Goal: Task Accomplishment & Management: Manage account settings

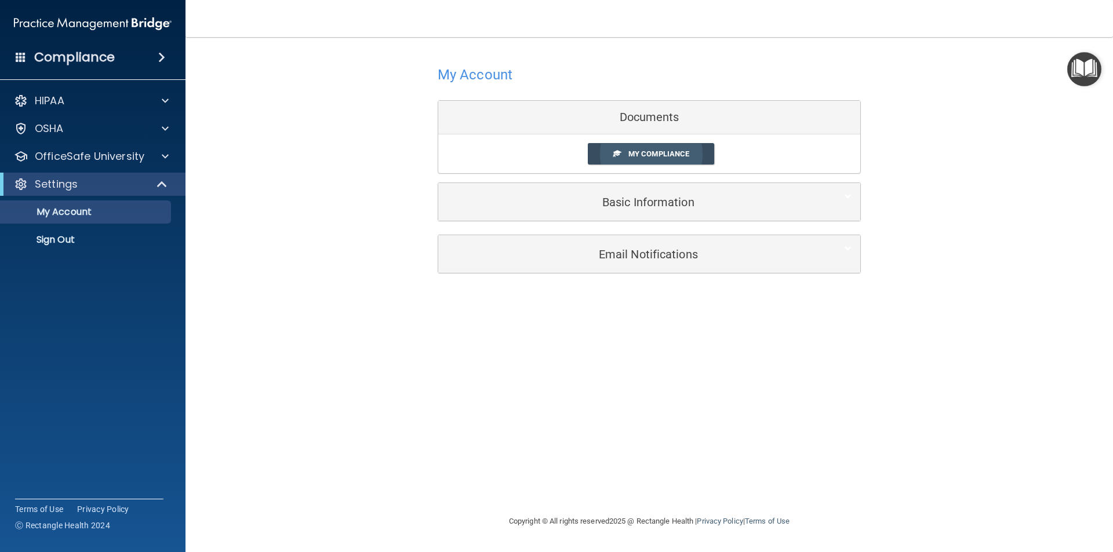
click at [620, 151] on span at bounding box center [617, 154] width 8 height 8
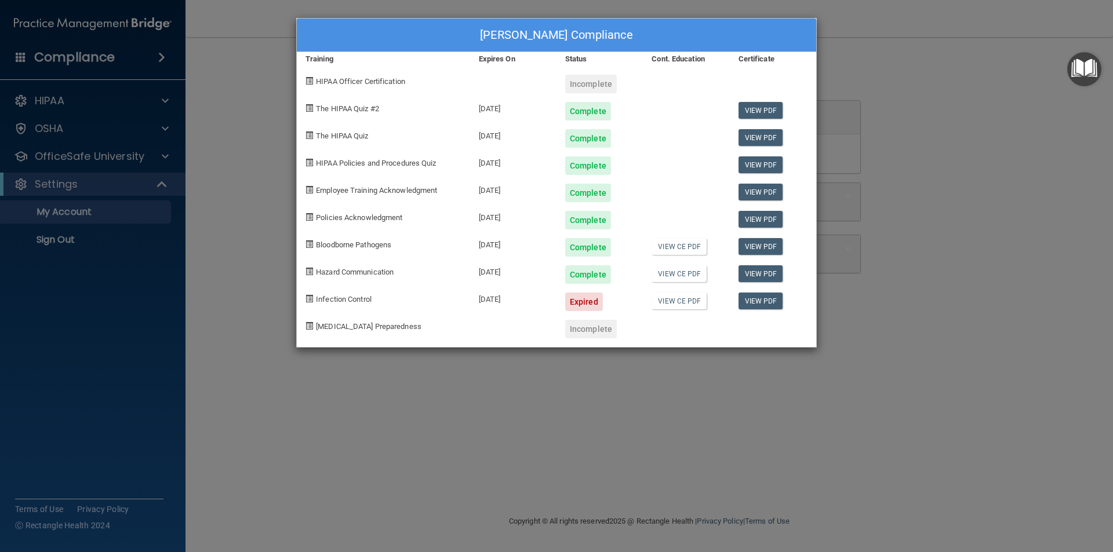
click at [370, 299] on span "Infection Control" at bounding box center [344, 299] width 56 height 9
click at [584, 304] on div "Expired" at bounding box center [584, 302] width 38 height 19
click at [586, 303] on div "Expired" at bounding box center [584, 302] width 38 height 19
click at [667, 165] on div at bounding box center [686, 161] width 86 height 27
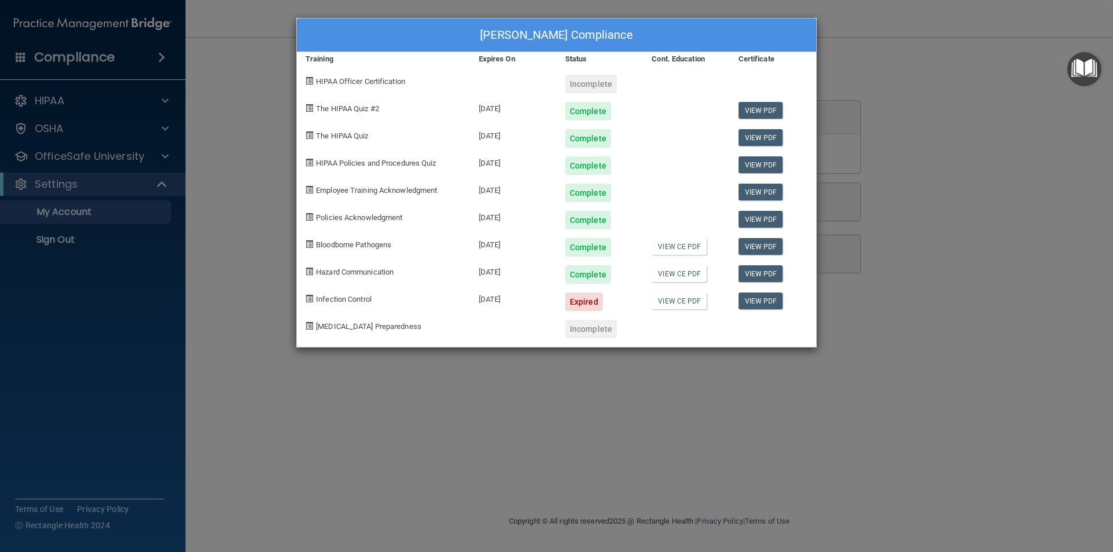
click at [975, 336] on div "Dianne Heinlen's Compliance Training Expires On Status Cont. Education Certific…" at bounding box center [556, 276] width 1113 height 552
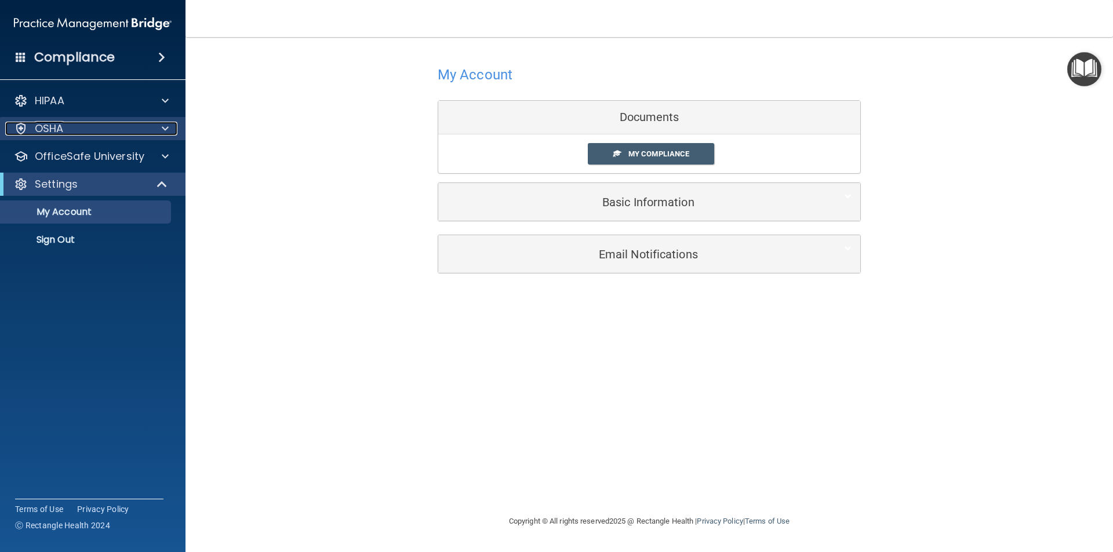
click at [80, 127] on div "OSHA" at bounding box center [77, 129] width 144 height 14
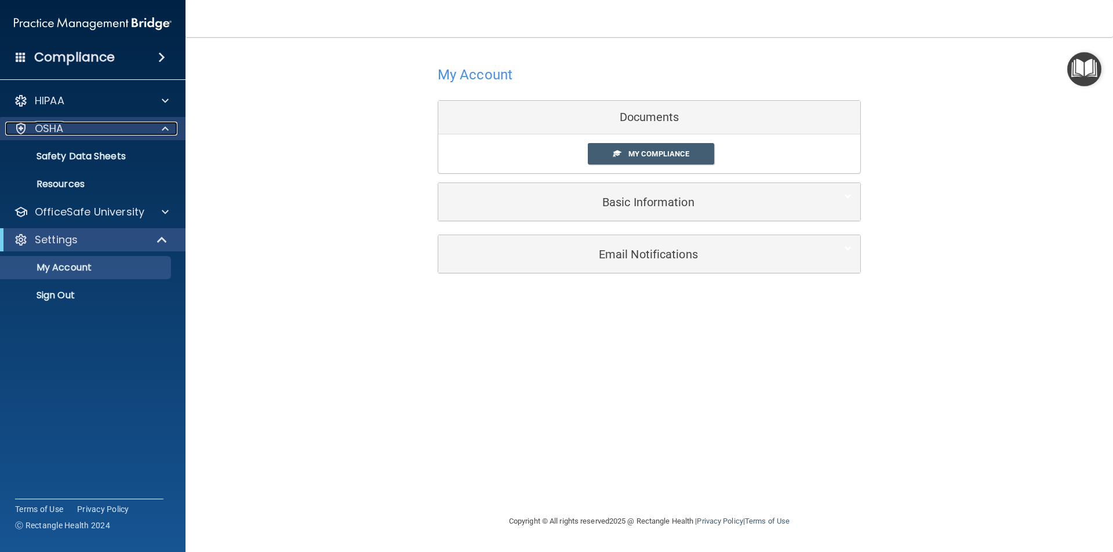
click at [25, 122] on div at bounding box center [21, 129] width 14 height 14
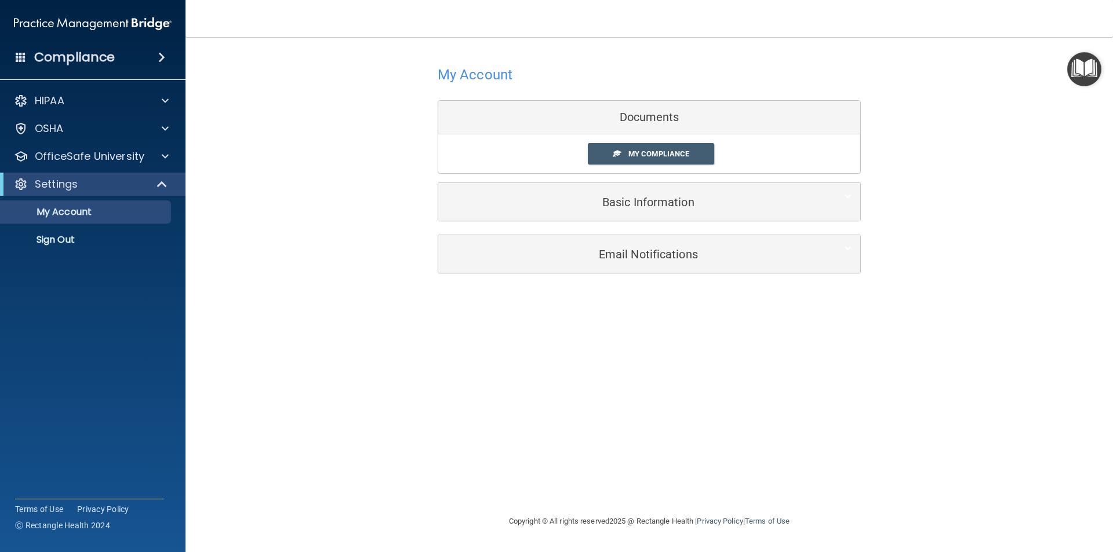
click at [1085, 71] on img "Open Resource Center" at bounding box center [1084, 69] width 34 height 34
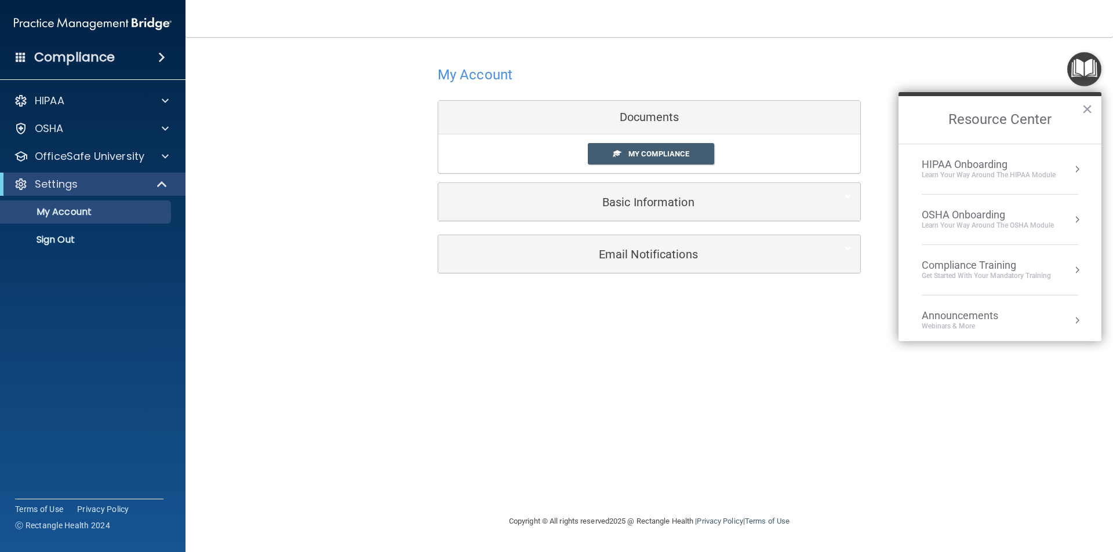
click at [969, 272] on div "Get Started with your mandatory training" at bounding box center [985, 276] width 129 height 10
click at [1085, 107] on button "×" at bounding box center [1086, 109] width 11 height 19
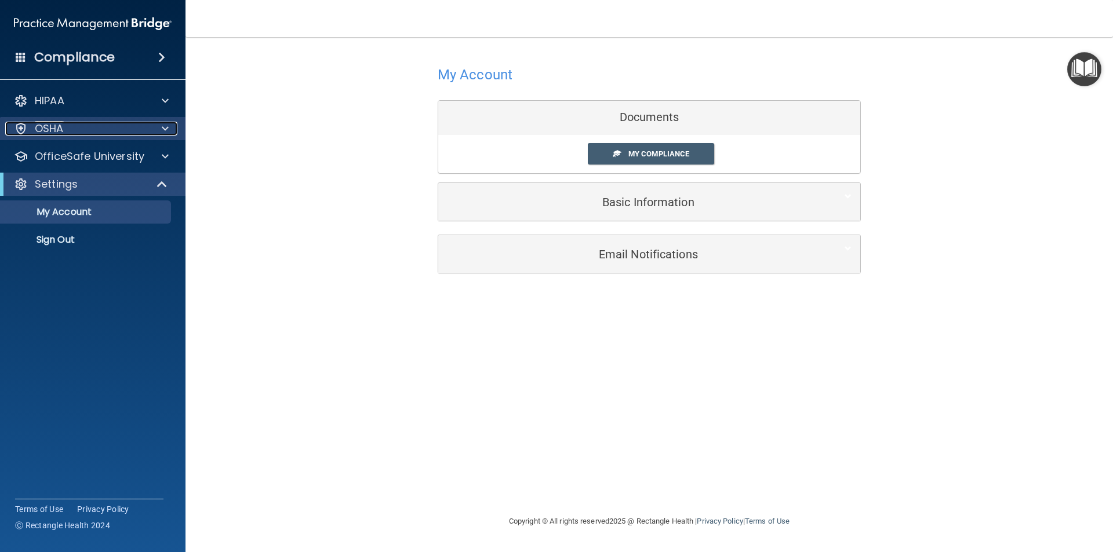
click at [108, 132] on div "OSHA" at bounding box center [77, 129] width 144 height 14
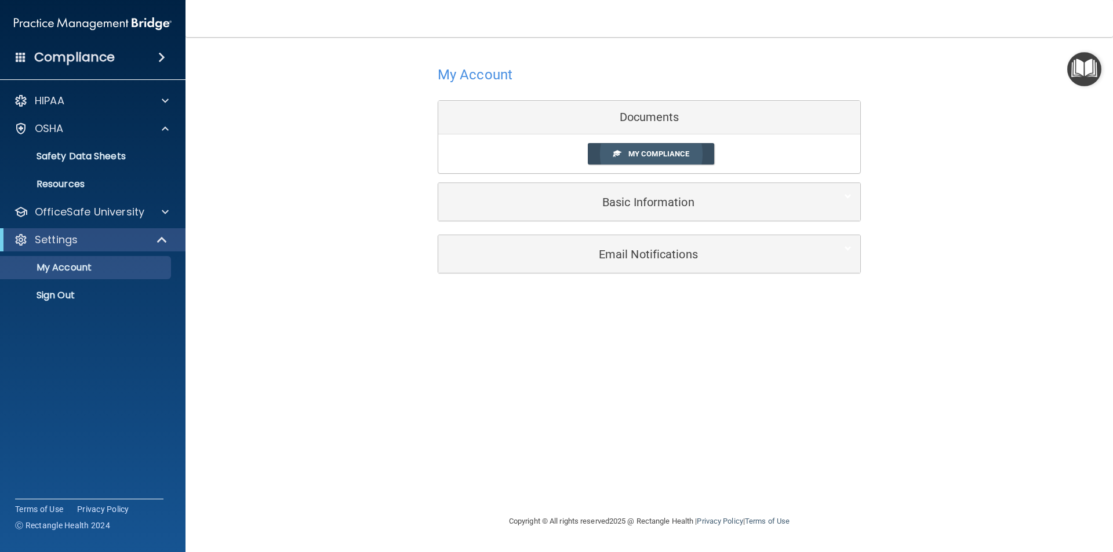
click at [639, 151] on span "My Compliance" at bounding box center [658, 154] width 61 height 9
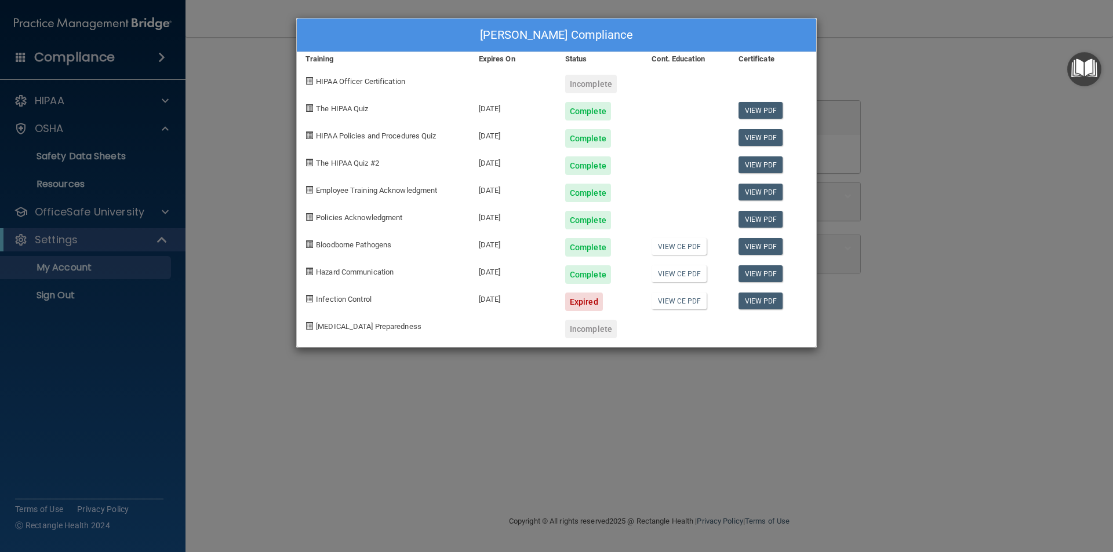
click at [593, 304] on div "Expired" at bounding box center [584, 302] width 38 height 19
click at [501, 297] on div "08/02/2025" at bounding box center [513, 297] width 86 height 27
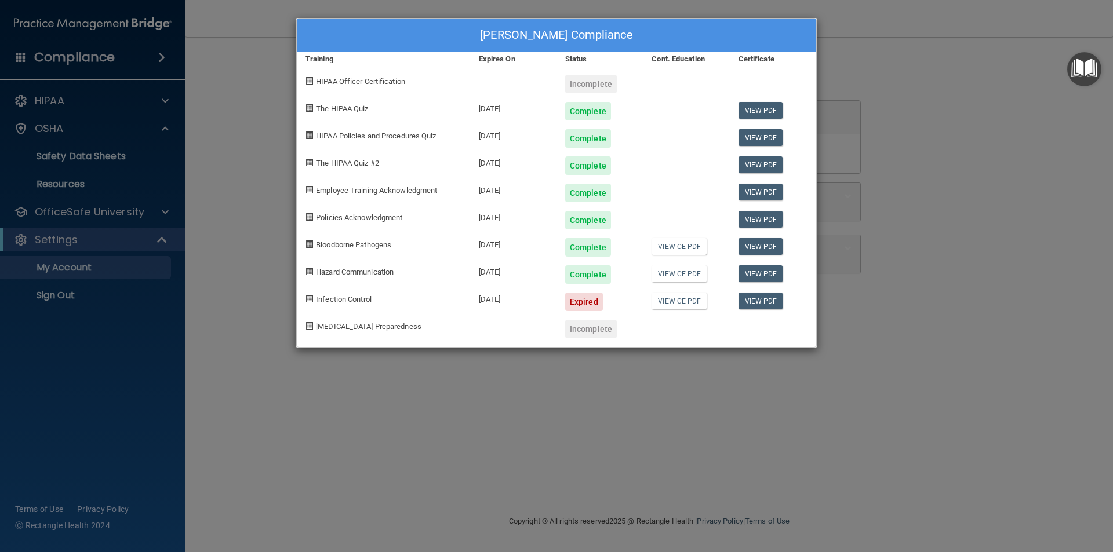
click at [358, 301] on span "Infection Control" at bounding box center [344, 299] width 56 height 9
click at [310, 299] on span at bounding box center [309, 299] width 8 height 8
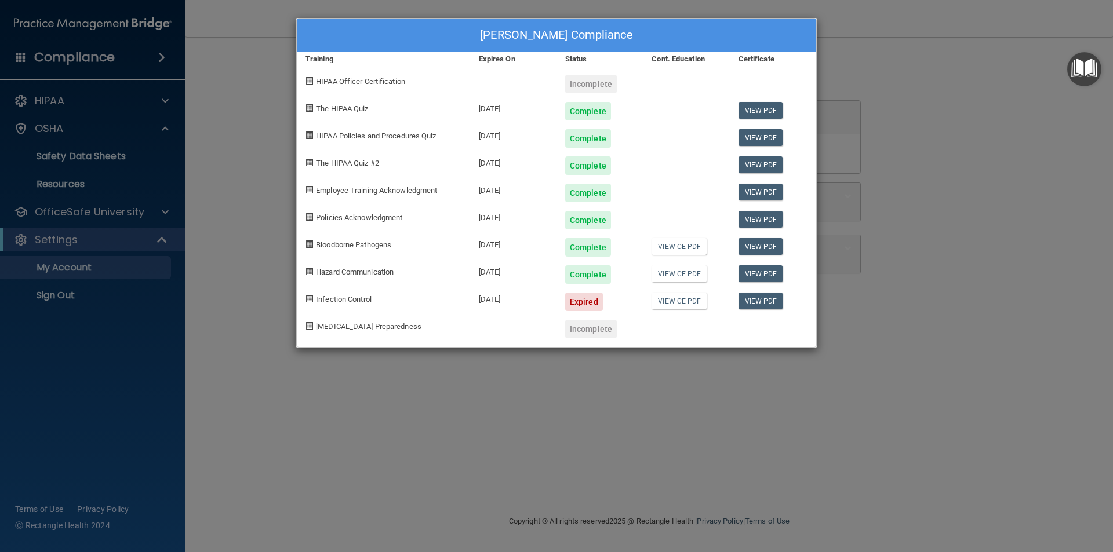
click at [960, 87] on div "Dianne Heinlen's Compliance Training Expires On Status Cont. Education Certific…" at bounding box center [556, 276] width 1113 height 552
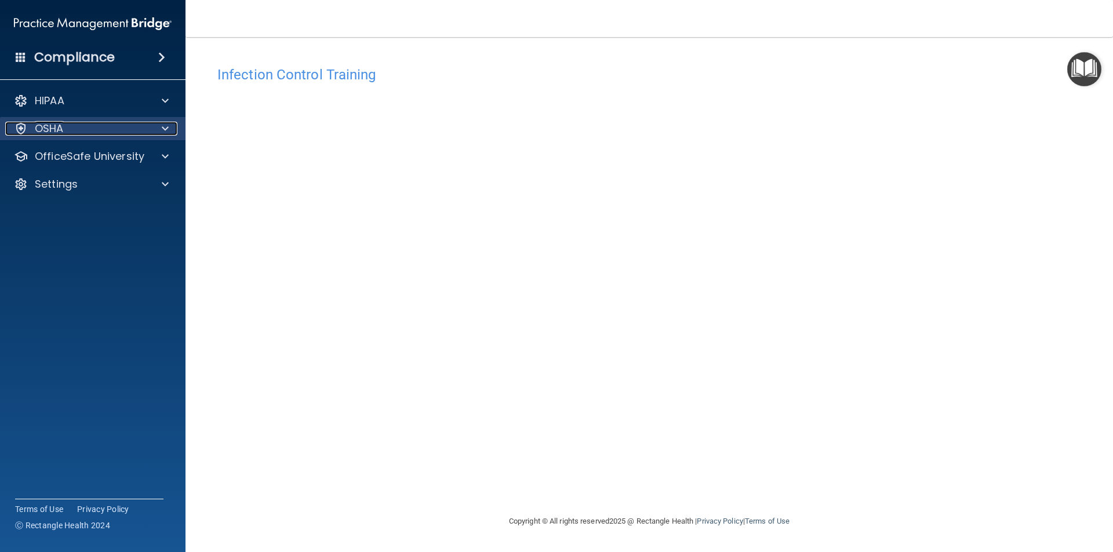
click at [96, 130] on div "OSHA" at bounding box center [77, 129] width 144 height 14
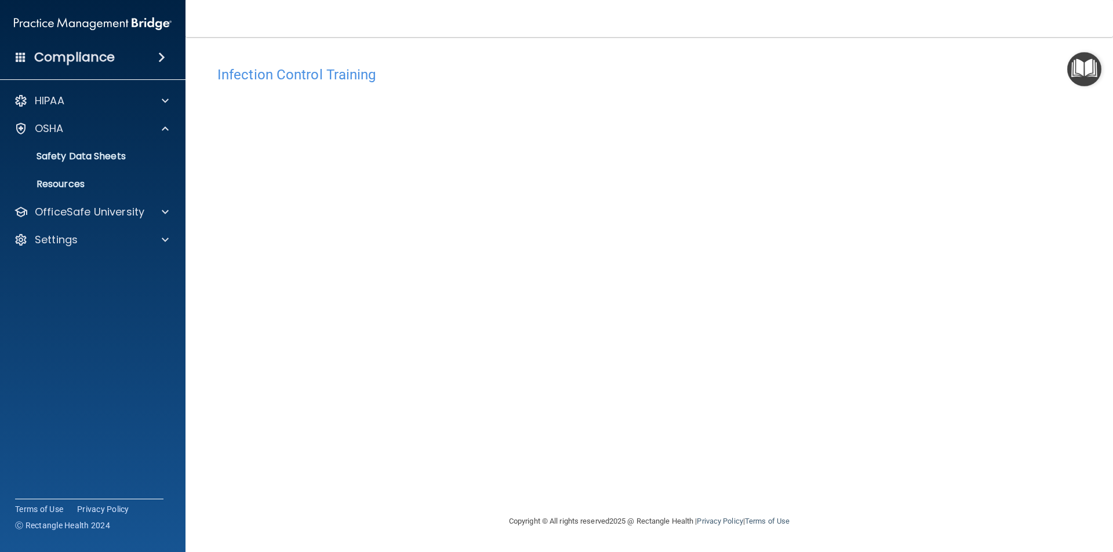
click at [159, 54] on span at bounding box center [161, 57] width 7 height 14
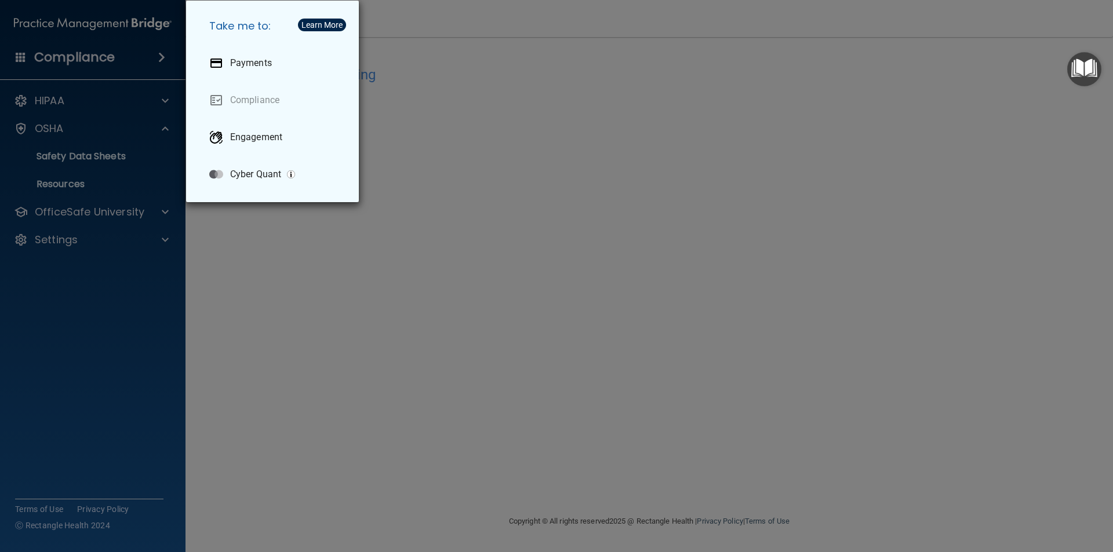
click at [112, 60] on div "Take me to: Payments Compliance Engagement Cyber Quant" at bounding box center [556, 276] width 1113 height 552
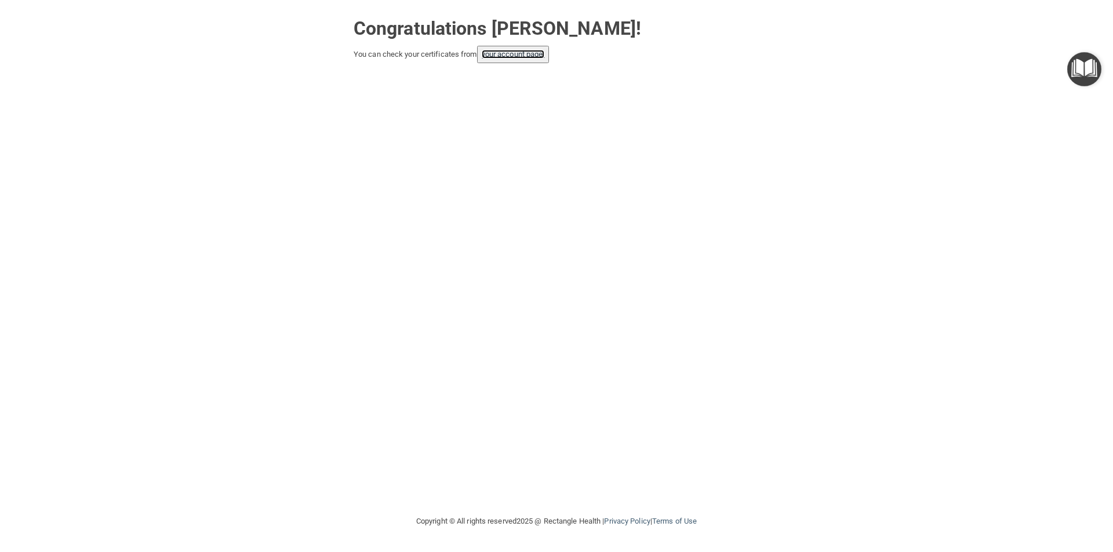
click at [520, 52] on link "your account page!" at bounding box center [513, 54] width 63 height 9
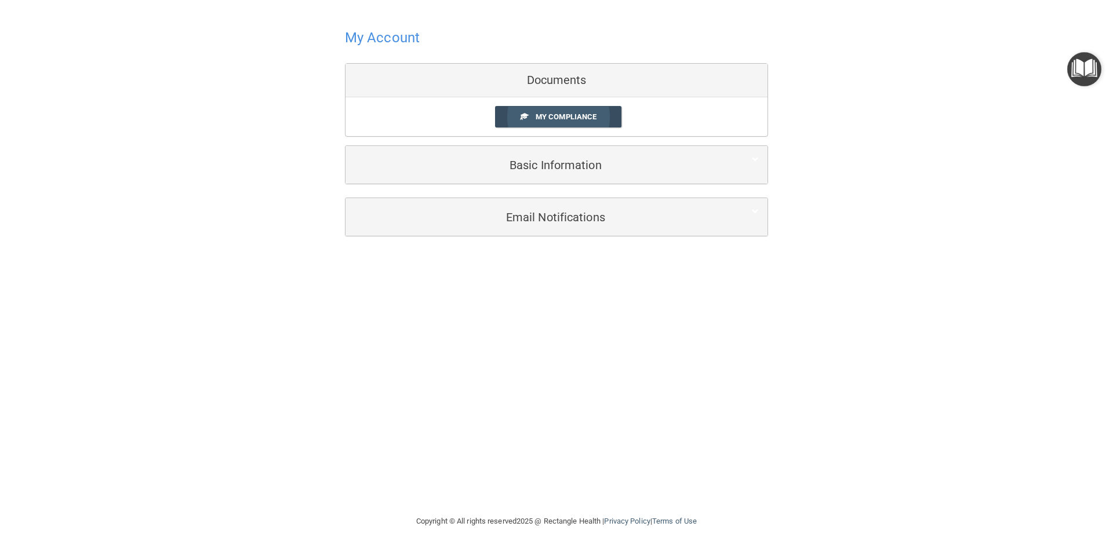
click at [552, 114] on span "My Compliance" at bounding box center [565, 116] width 61 height 9
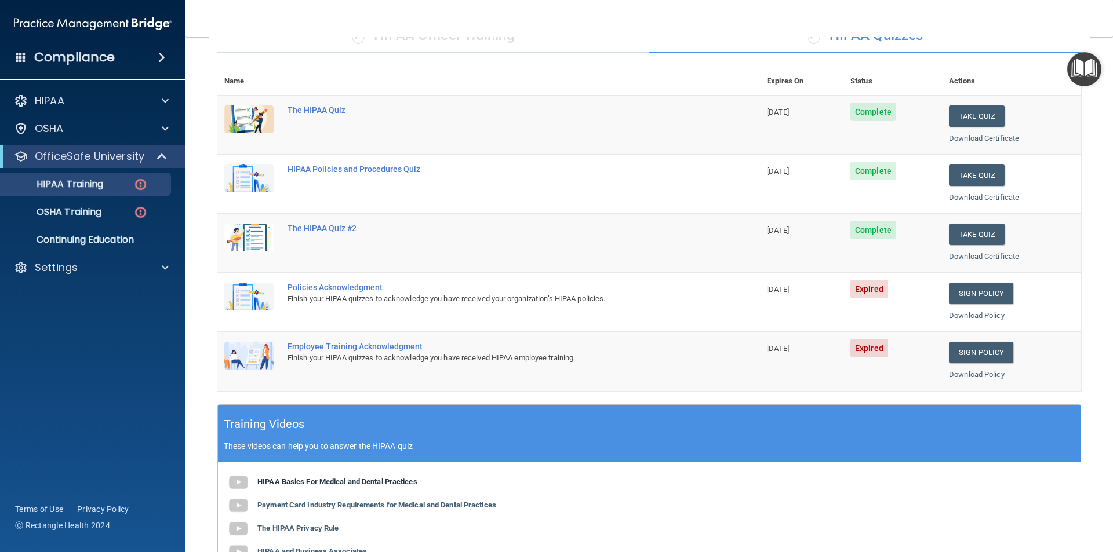
scroll to position [89, 0]
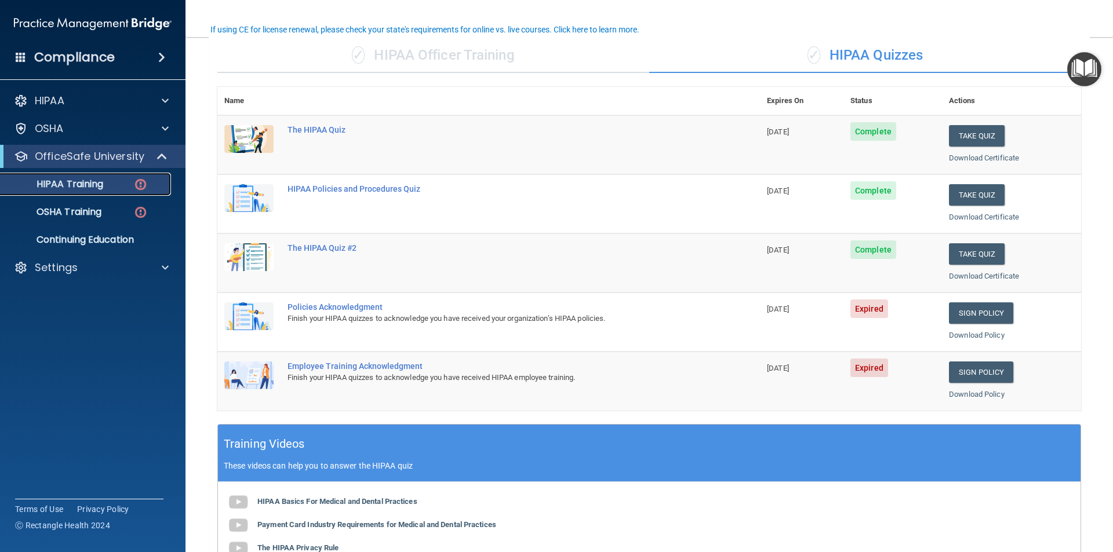
click at [91, 184] on p "HIPAA Training" at bounding box center [56, 184] width 96 height 12
click at [966, 312] on link "Sign Policy" at bounding box center [981, 312] width 64 height 21
click at [972, 373] on link "Sign Policy" at bounding box center [981, 372] width 64 height 21
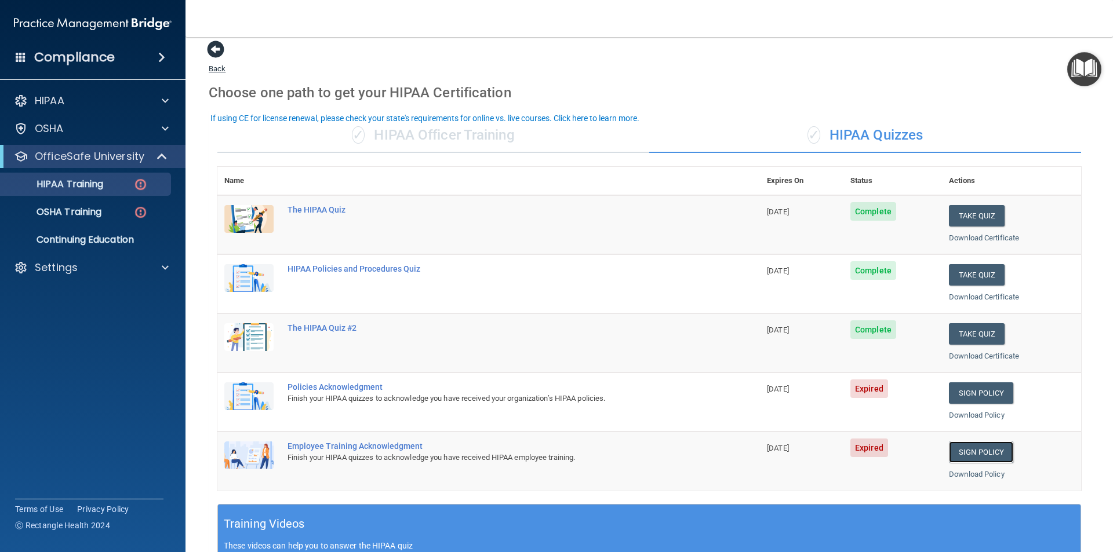
scroll to position [0, 0]
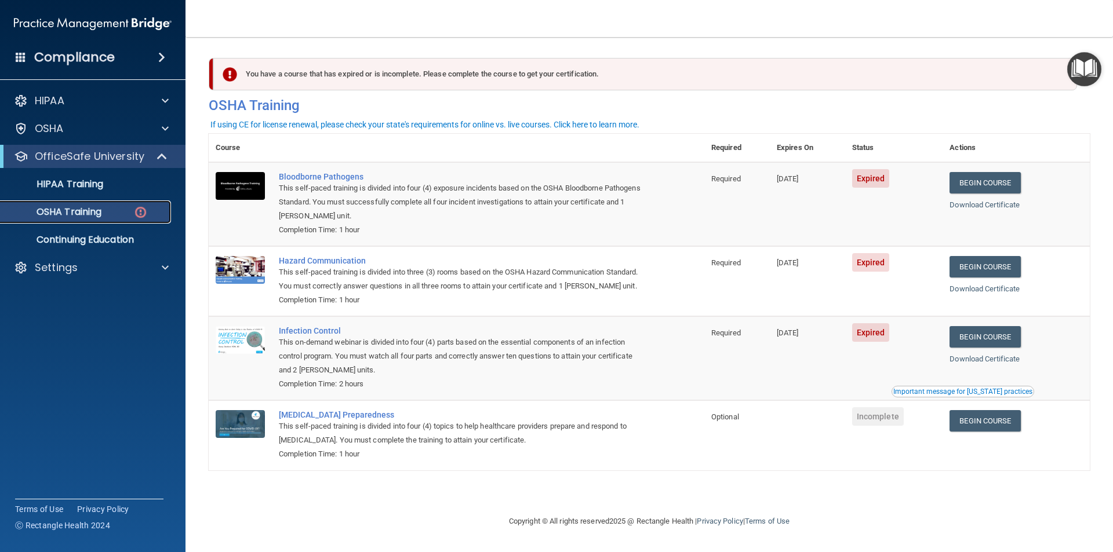
click at [127, 214] on div "OSHA Training" at bounding box center [87, 212] width 158 height 12
click at [110, 213] on div "OSHA Training" at bounding box center [87, 212] width 158 height 12
click at [995, 424] on link "Begin Course" at bounding box center [984, 420] width 71 height 21
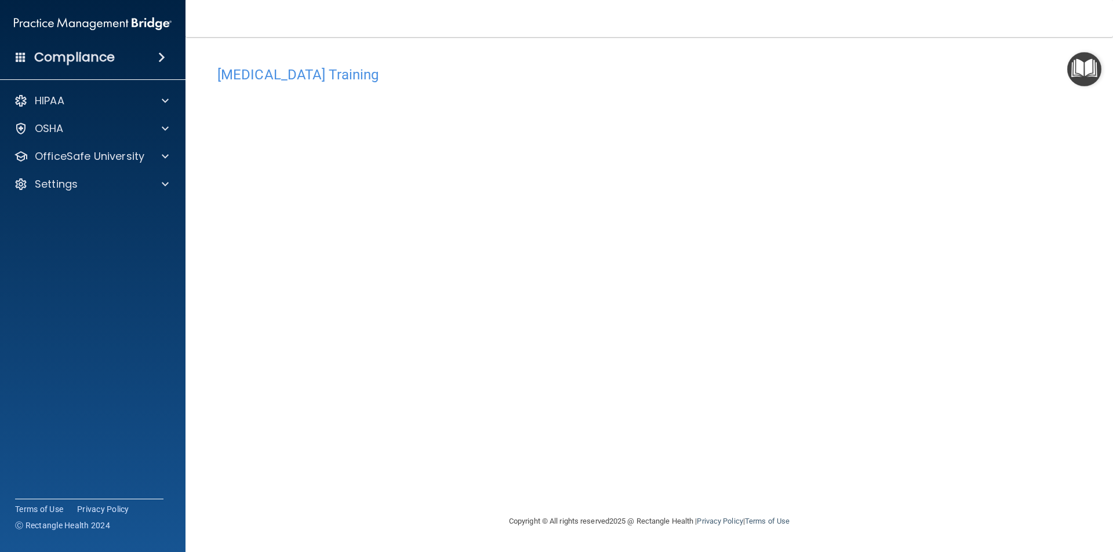
click at [94, 56] on h4 "Compliance" at bounding box center [74, 57] width 81 height 16
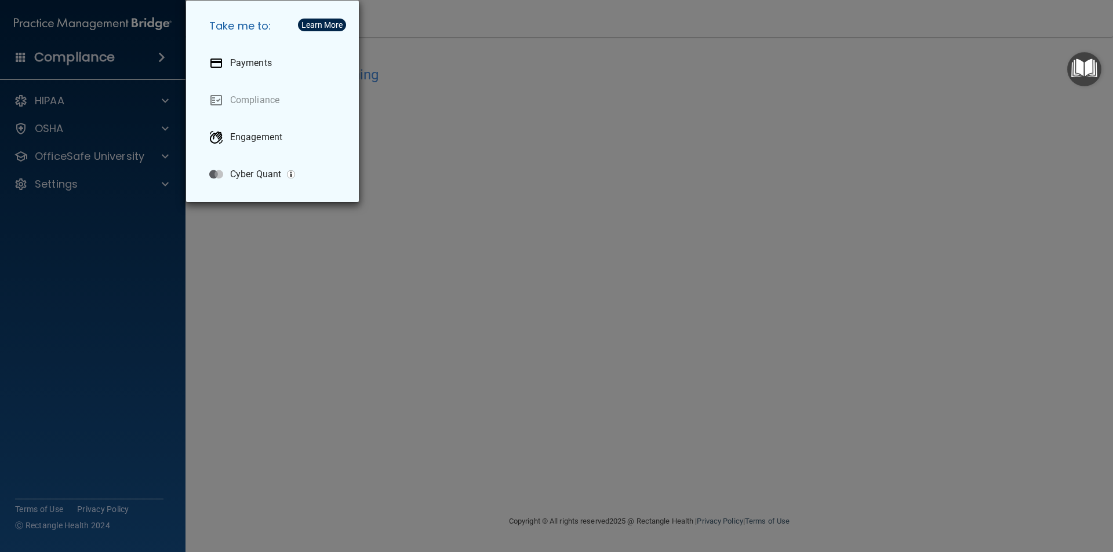
drag, startPoint x: 309, startPoint y: 356, endPoint x: 319, endPoint y: 349, distance: 12.4
click at [313, 354] on div "Take me to: Payments Compliance Engagement Cyber Quant" at bounding box center [556, 276] width 1113 height 552
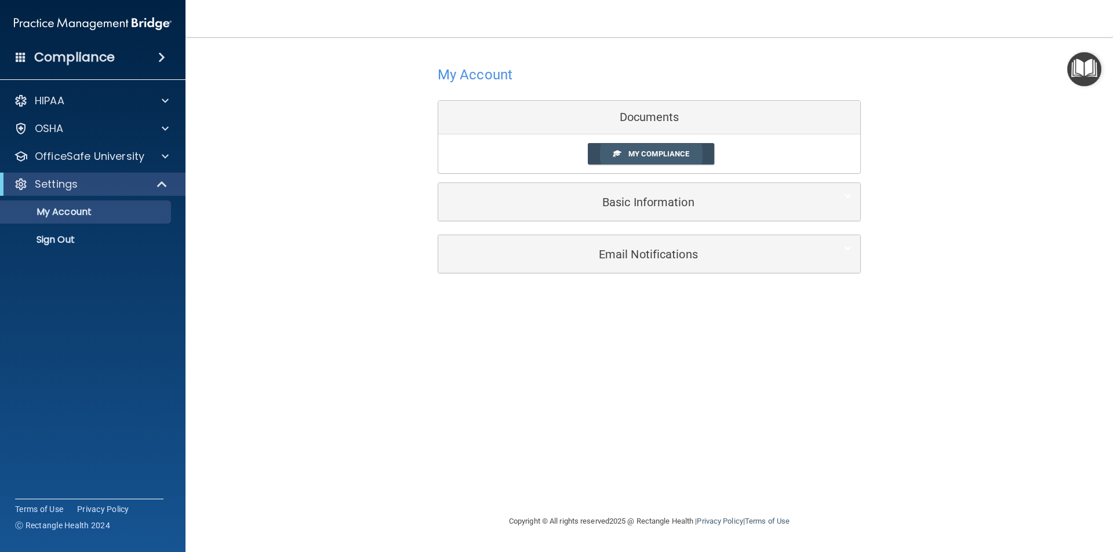
click at [635, 150] on span "My Compliance" at bounding box center [658, 154] width 61 height 9
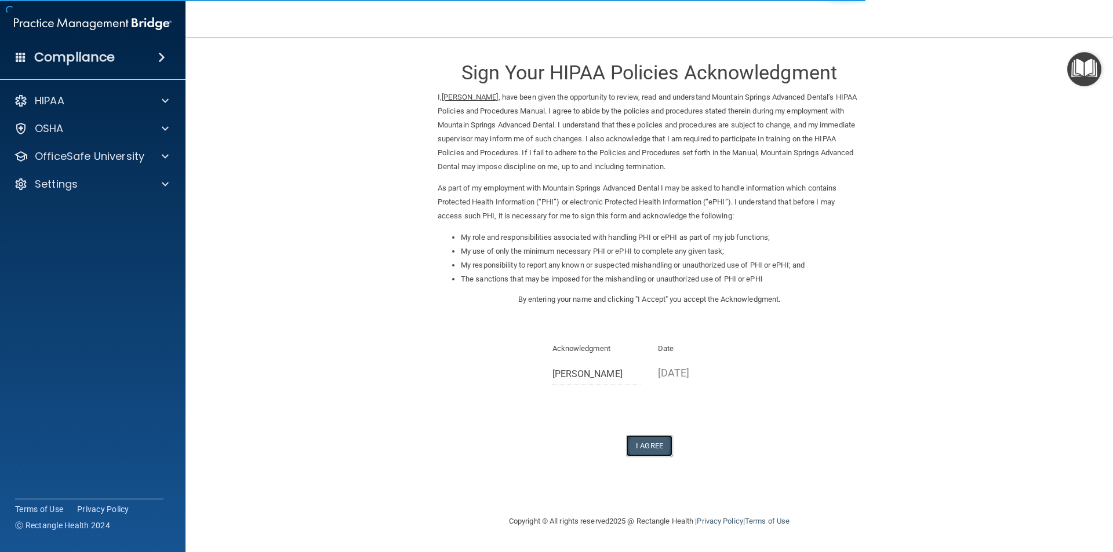
click at [639, 443] on button "I Agree" at bounding box center [649, 445] width 46 height 21
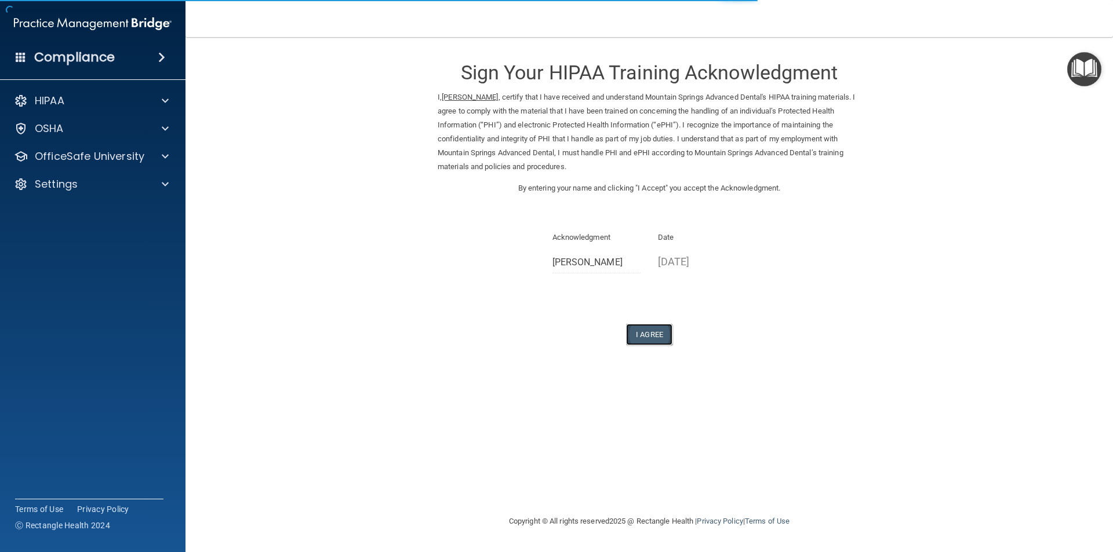
click at [651, 337] on button "I Agree" at bounding box center [649, 334] width 46 height 21
